Goal: Find specific page/section: Find specific page/section

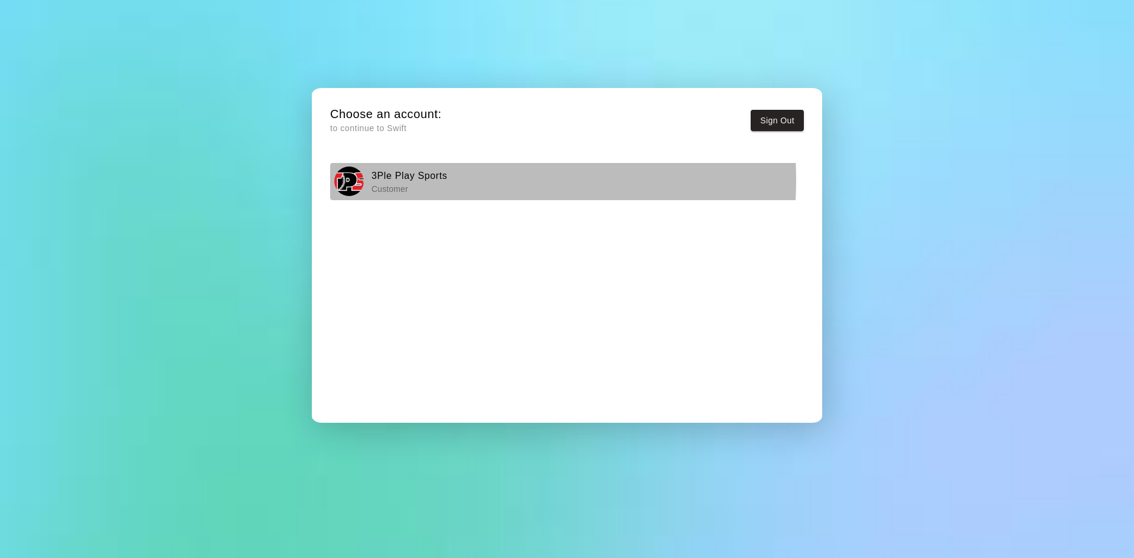
click at [418, 180] on h6 "3Ple Play Sports" at bounding box center [410, 175] width 76 height 15
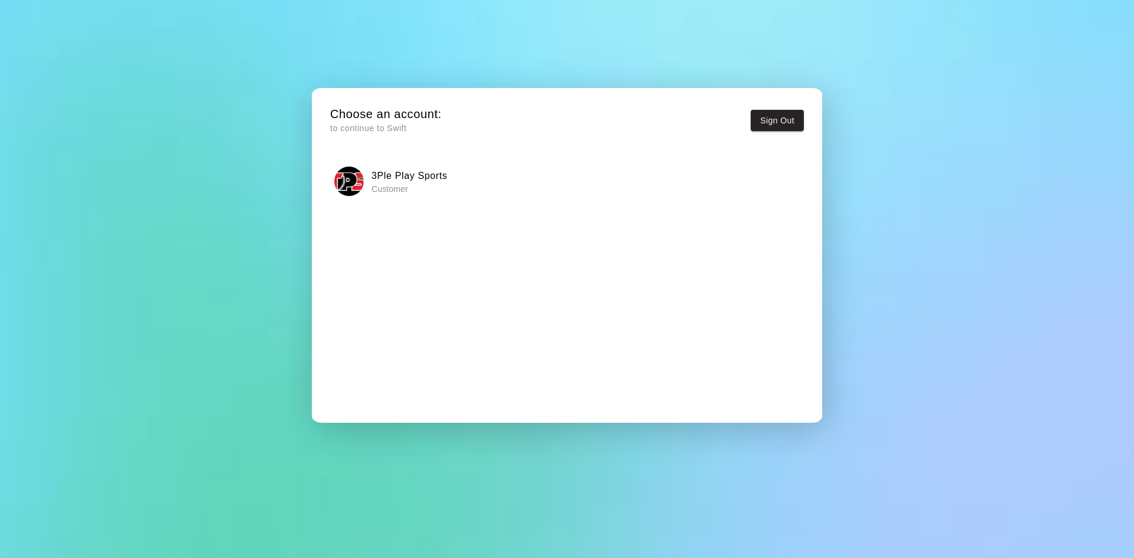
click at [412, 181] on h6 "3Ple Play Sports" at bounding box center [410, 175] width 76 height 15
